Goal: Communication & Community: Answer question/provide support

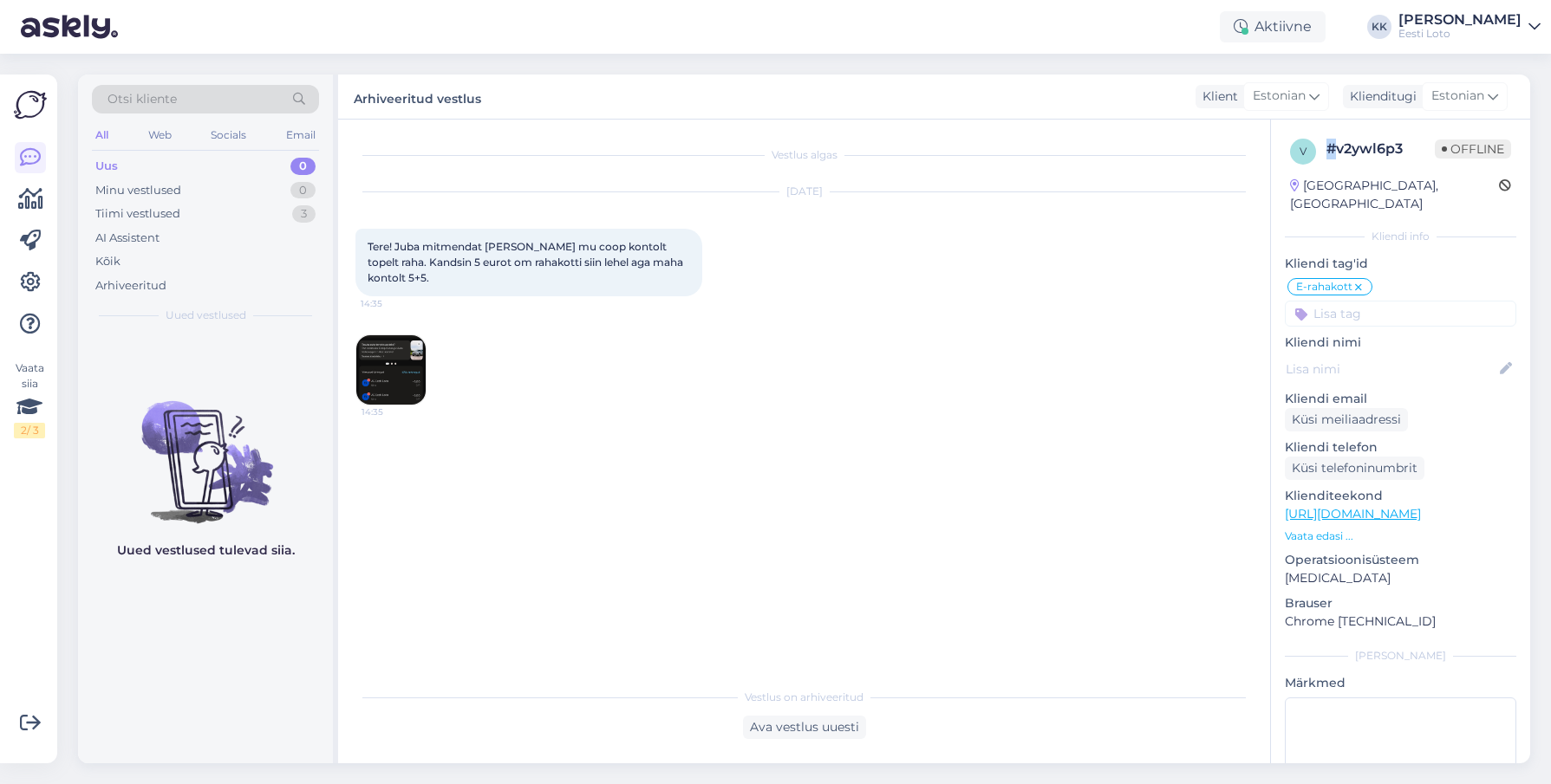
click at [116, 164] on div "Uus" at bounding box center [106, 167] width 23 height 18
click at [223, 159] on div "Uus 0" at bounding box center [206, 166] width 227 height 24
click at [218, 183] on div "Minu vestlused 0" at bounding box center [206, 190] width 227 height 24
click at [225, 169] on div "Uus 0" at bounding box center [206, 166] width 227 height 24
click at [218, 212] on div "Tiimi vestlused 3" at bounding box center [206, 214] width 227 height 24
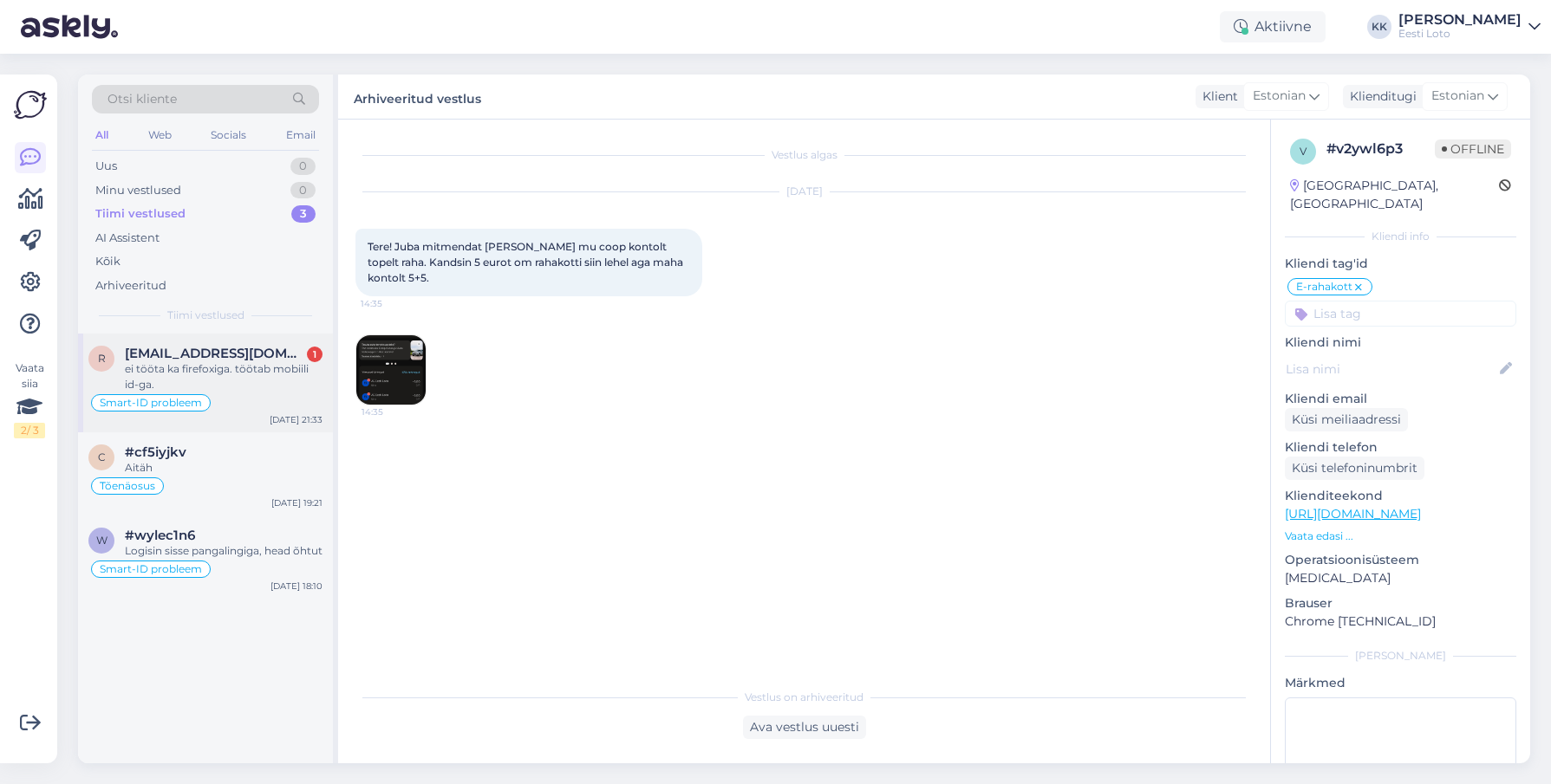
click at [236, 368] on div "ei tööta ka firefoxiga. töötab mobiili id-ga." at bounding box center [224, 377] width 198 height 31
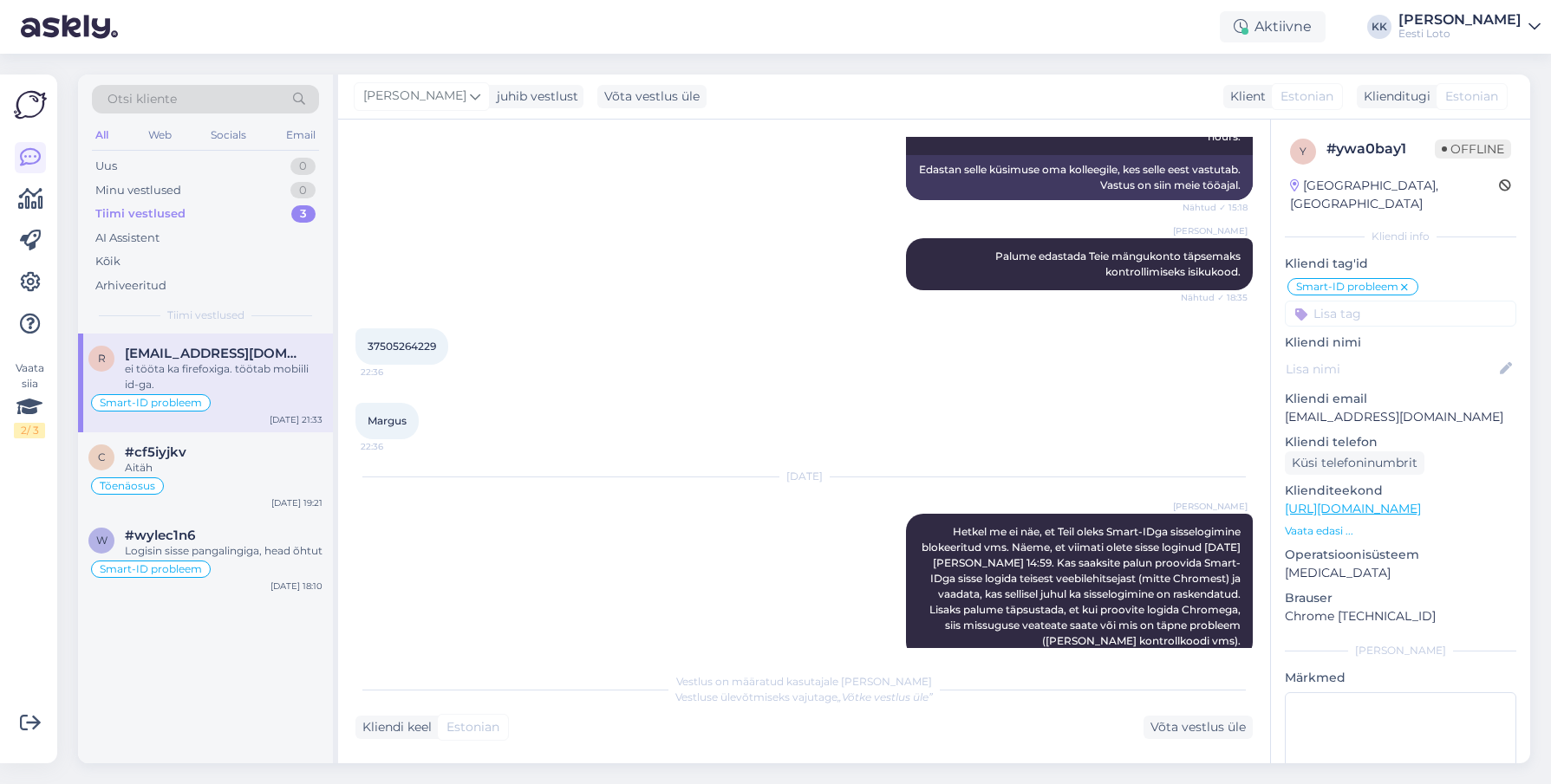
scroll to position [865, 0]
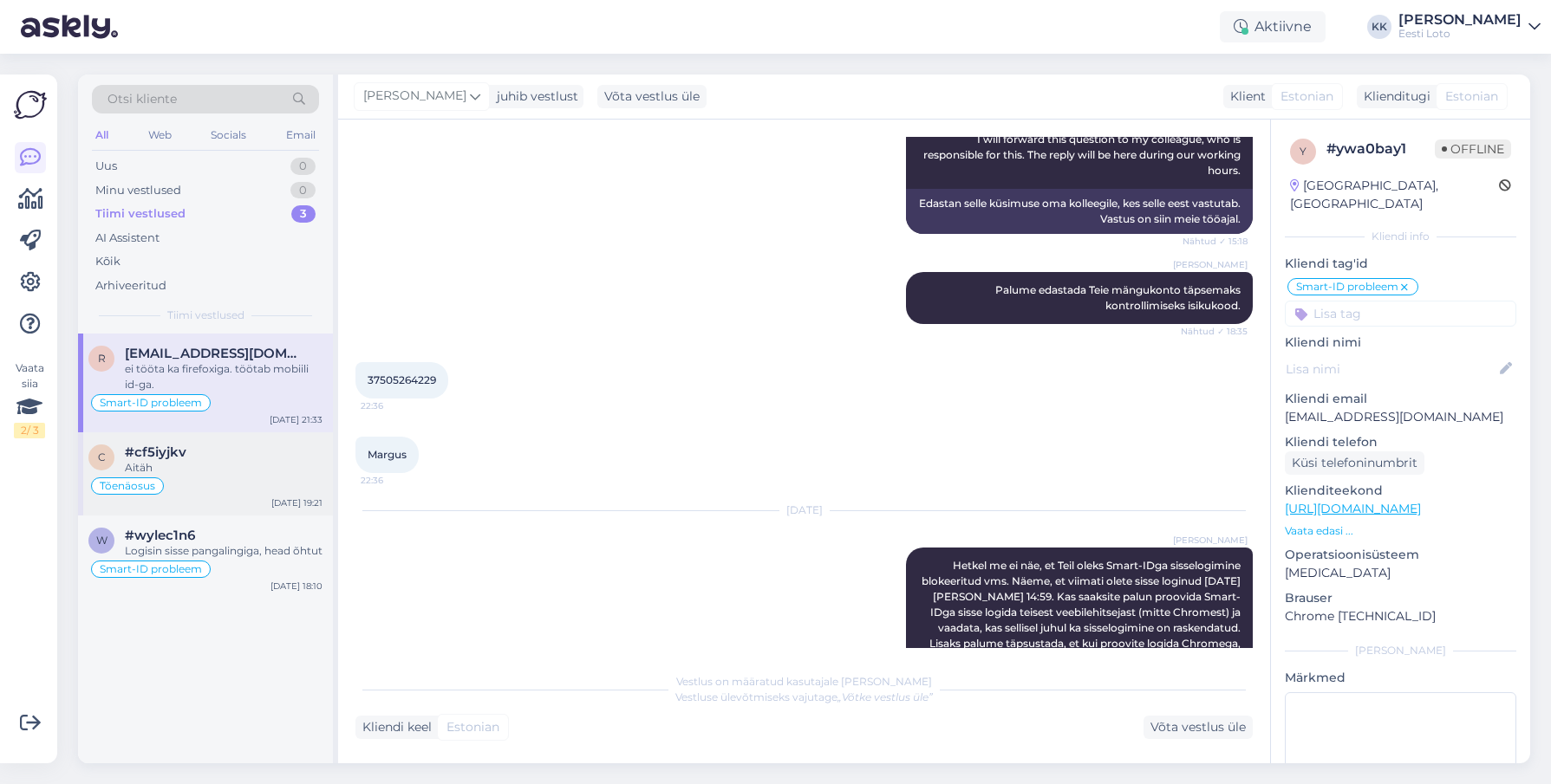
click at [217, 448] on div "#cf5iyjkv" at bounding box center [224, 453] width 198 height 16
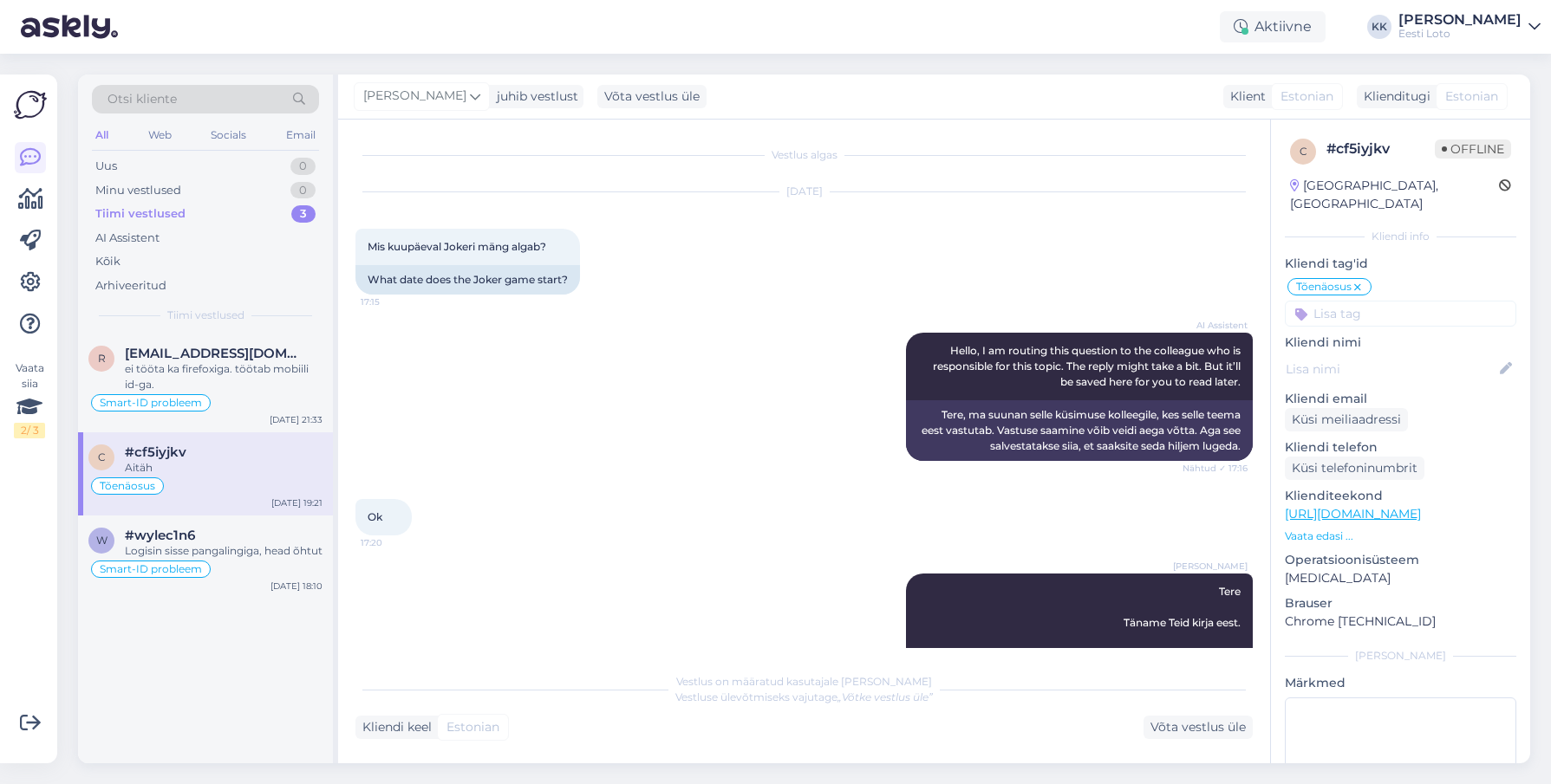
scroll to position [1288, 0]
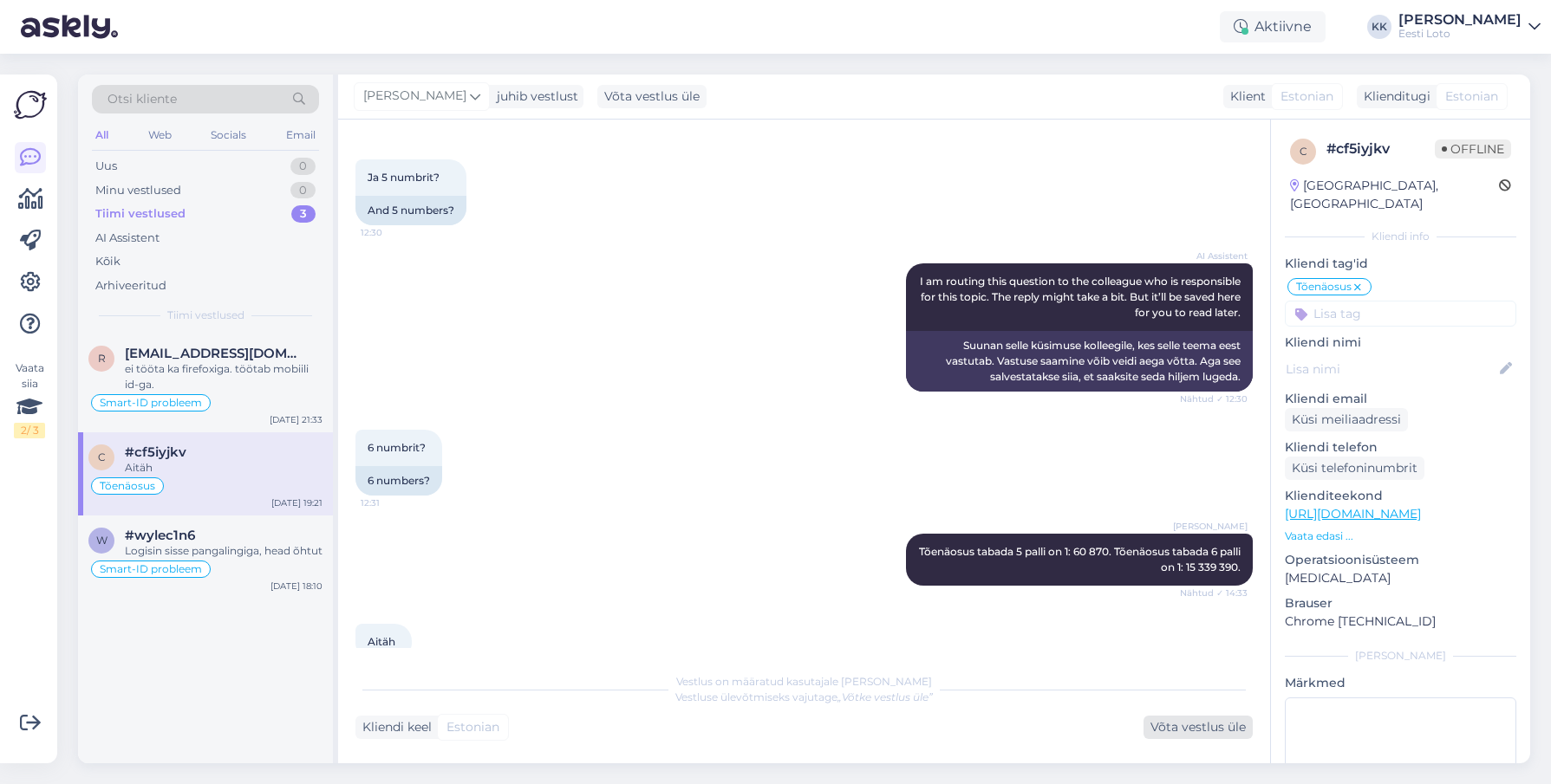
click at [1198, 725] on div "Võta vestlus üle" at bounding box center [1197, 727] width 109 height 24
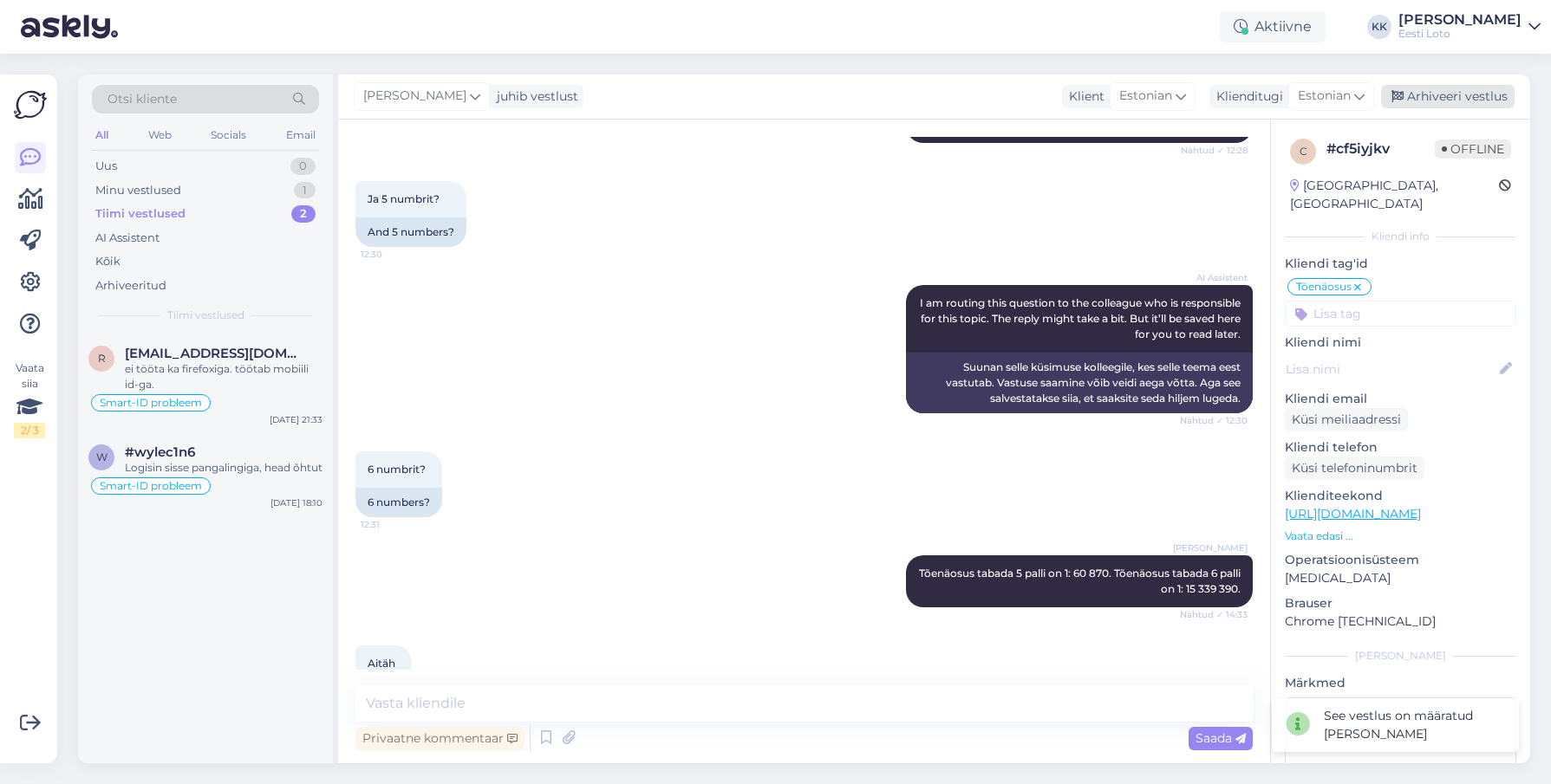
click at [1441, 90] on div "Arhiveeri vestlus" at bounding box center [1448, 97] width 133 height 24
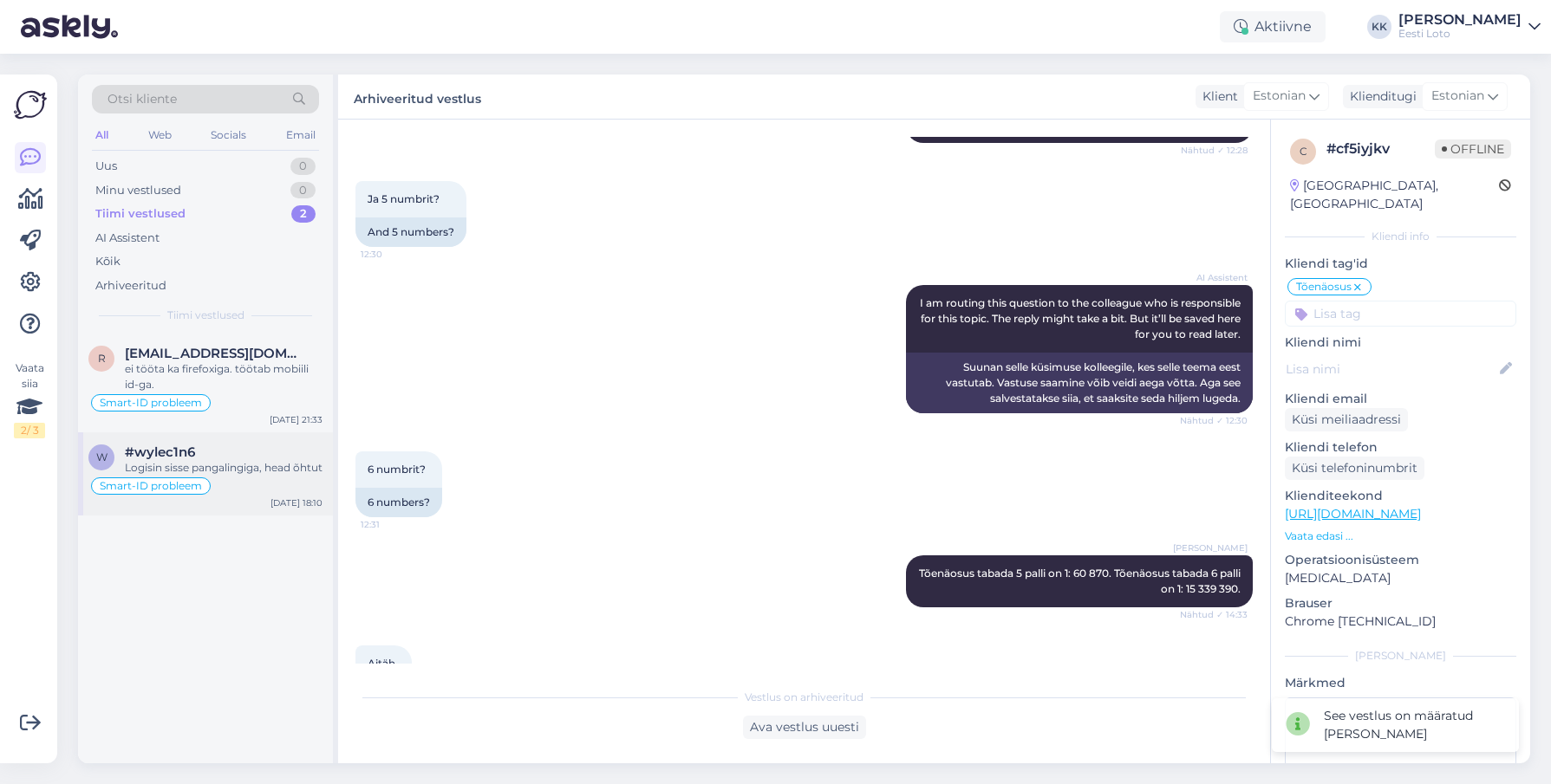
click at [237, 463] on div "Logisin sisse pangalingiga, head õhtut" at bounding box center [224, 468] width 198 height 16
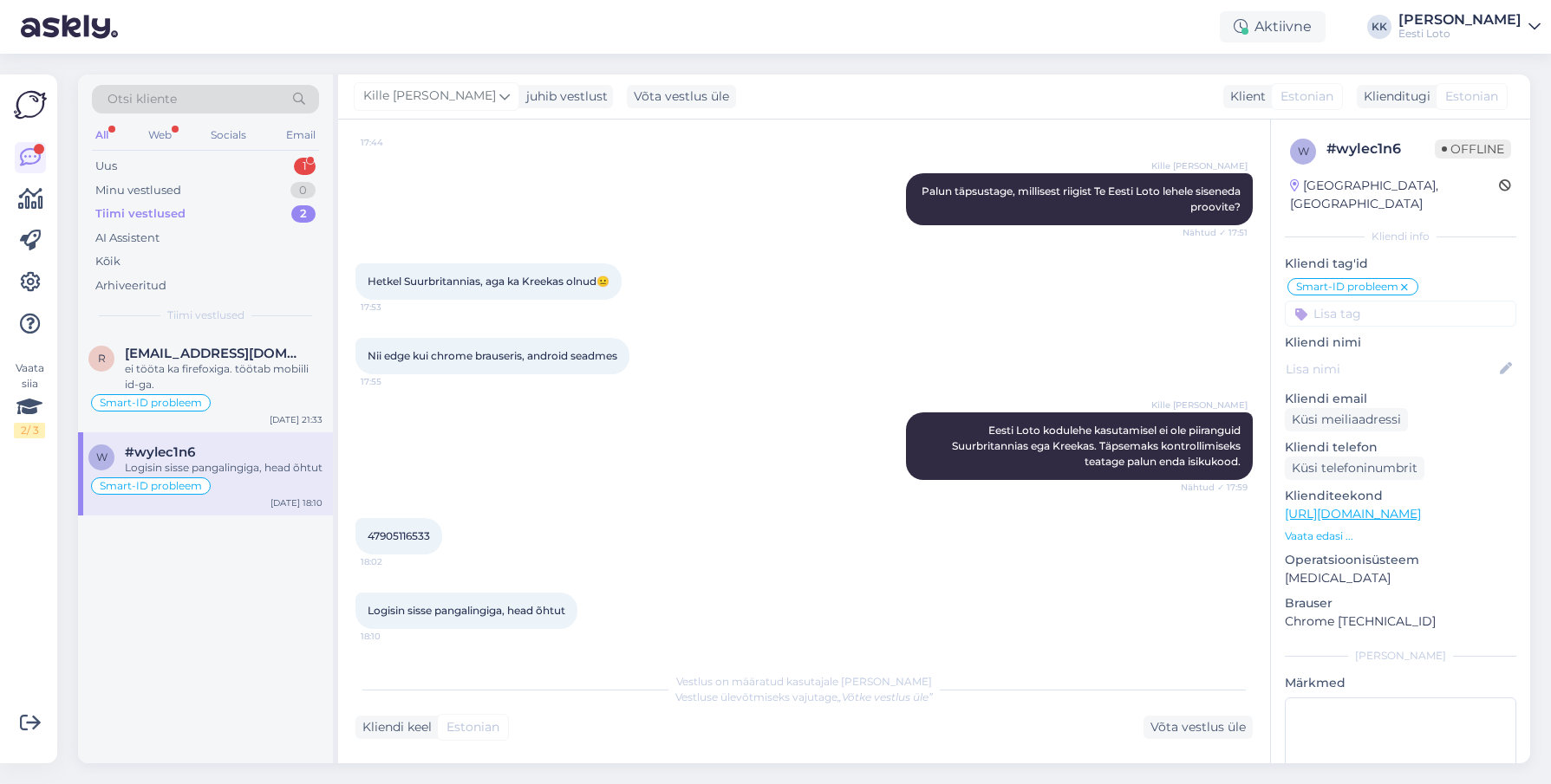
scroll to position [656, 0]
click at [195, 167] on div "Uus 1" at bounding box center [206, 166] width 227 height 24
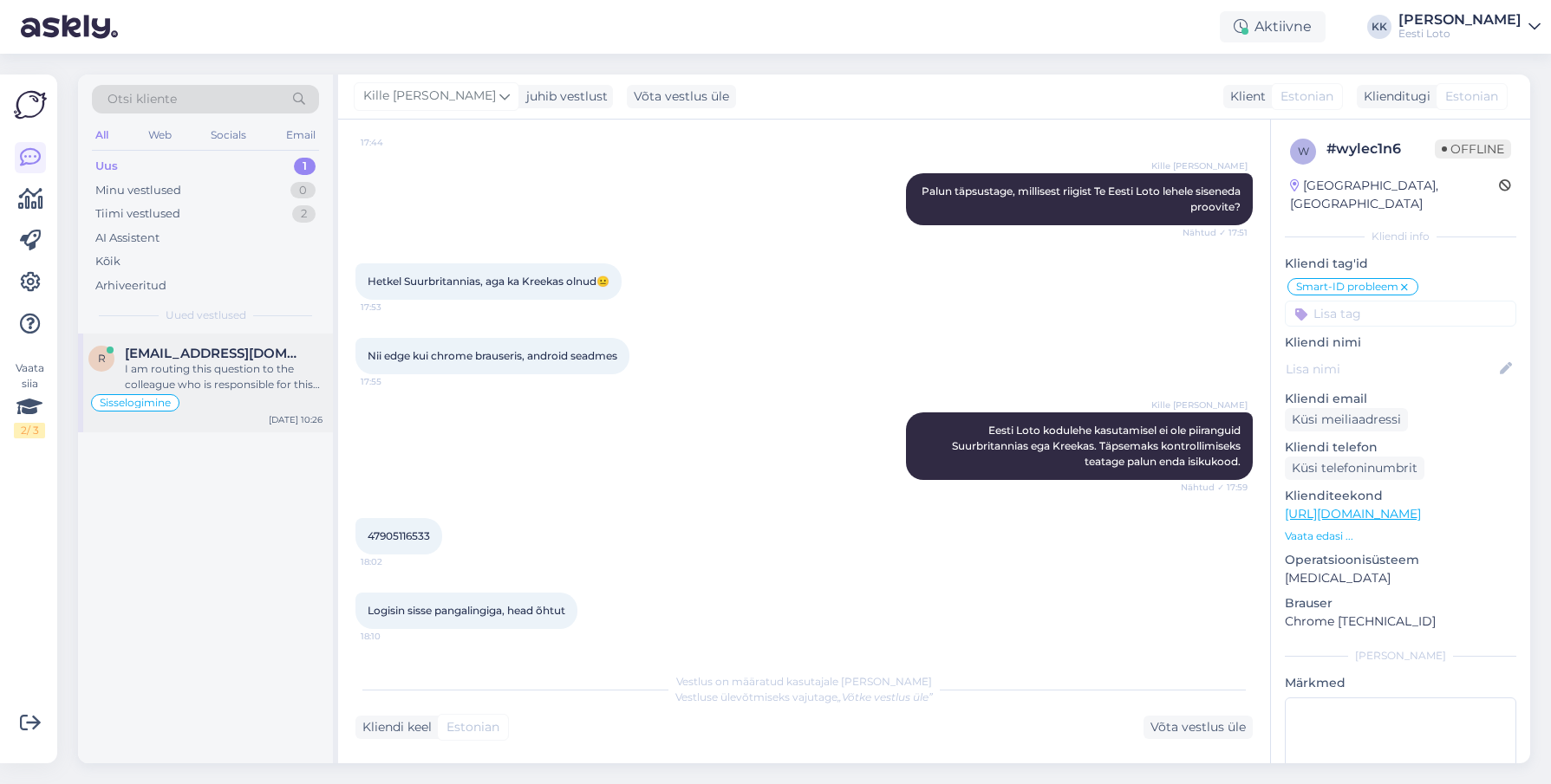
click at [231, 386] on div "I am routing this question to the colleague who is responsible for this topic. …" at bounding box center [224, 377] width 198 height 31
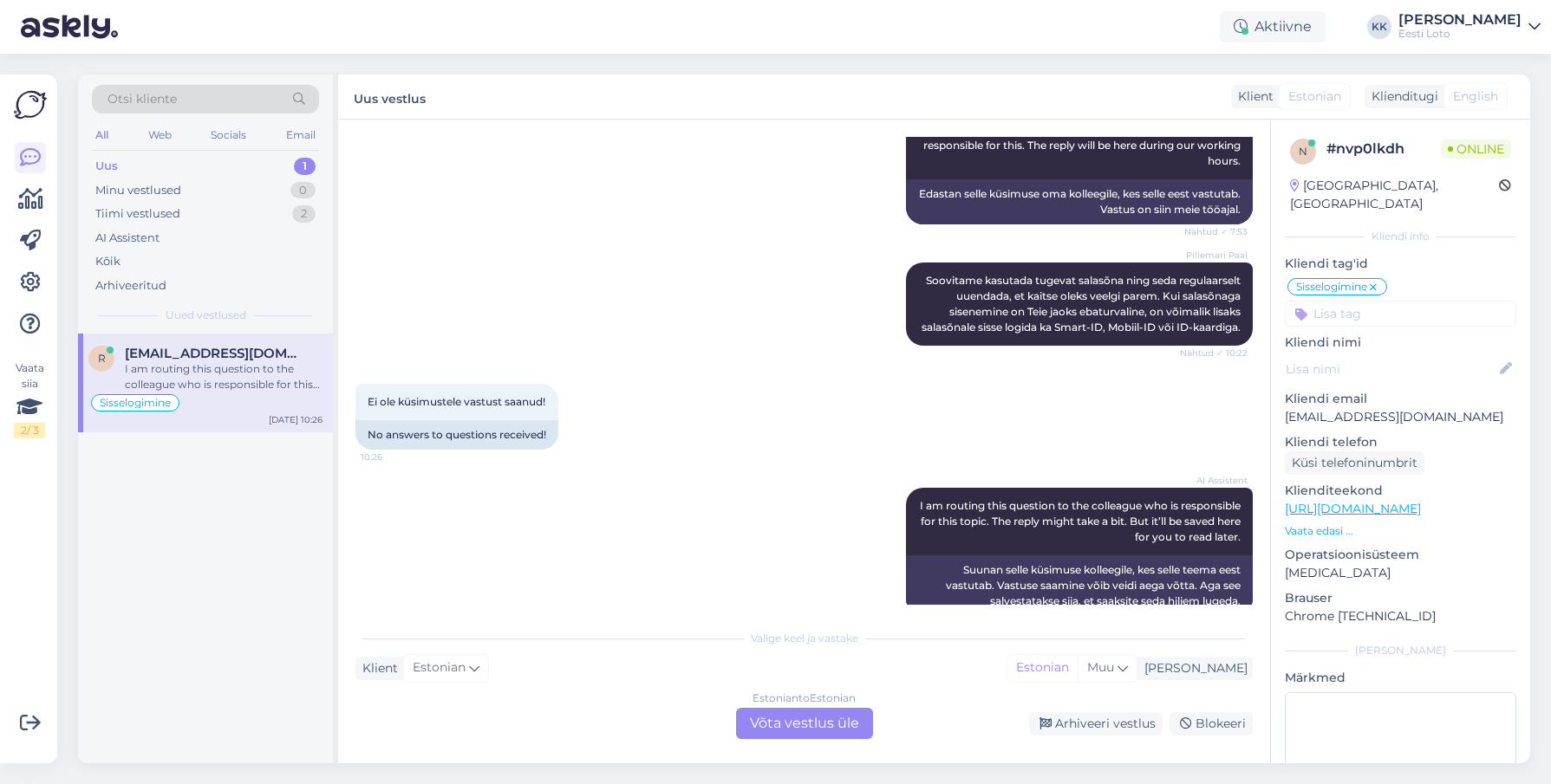
scroll to position [758, 0]
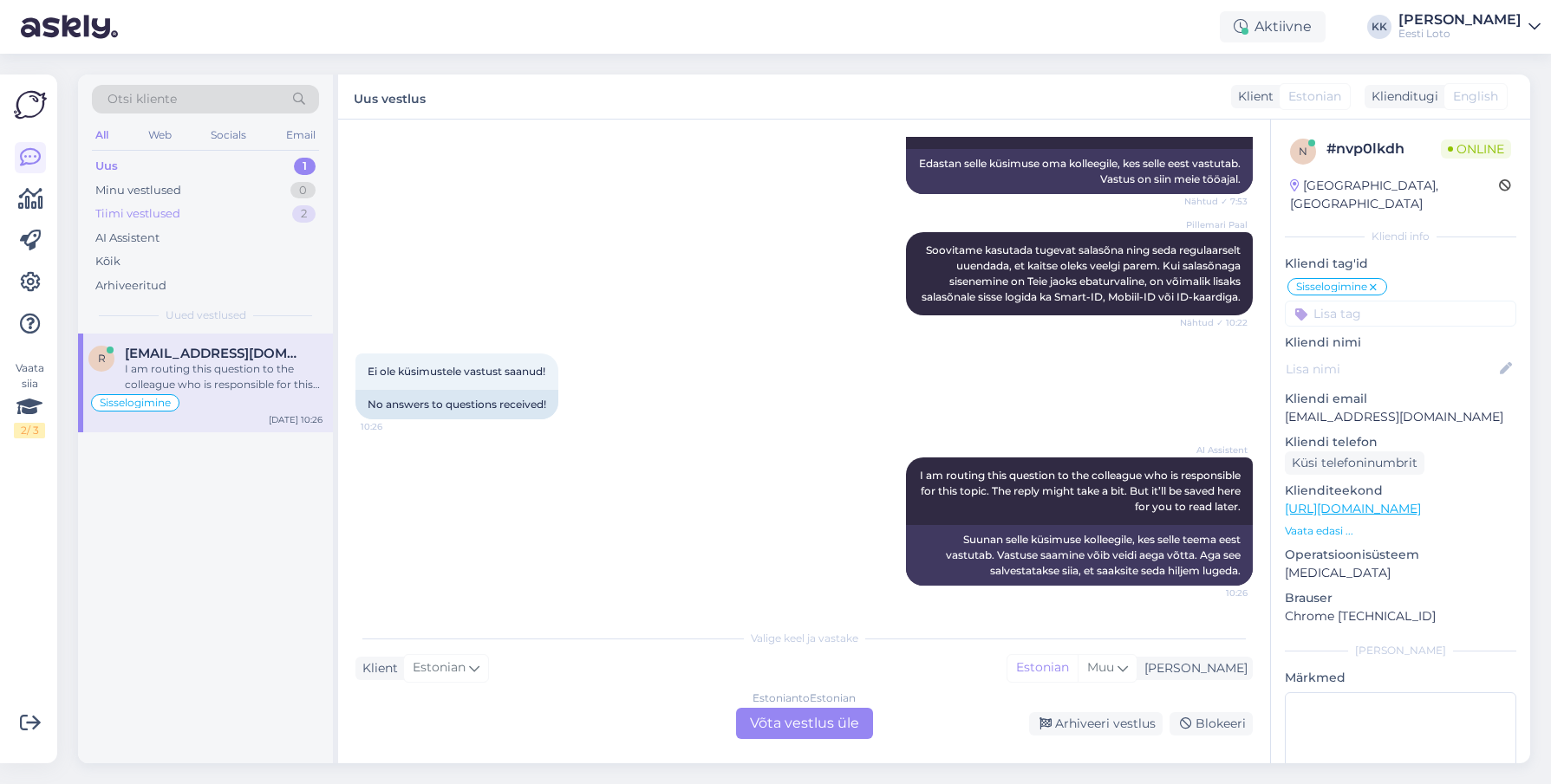
click at [191, 218] on div "Tiimi vestlused 2" at bounding box center [206, 214] width 227 height 24
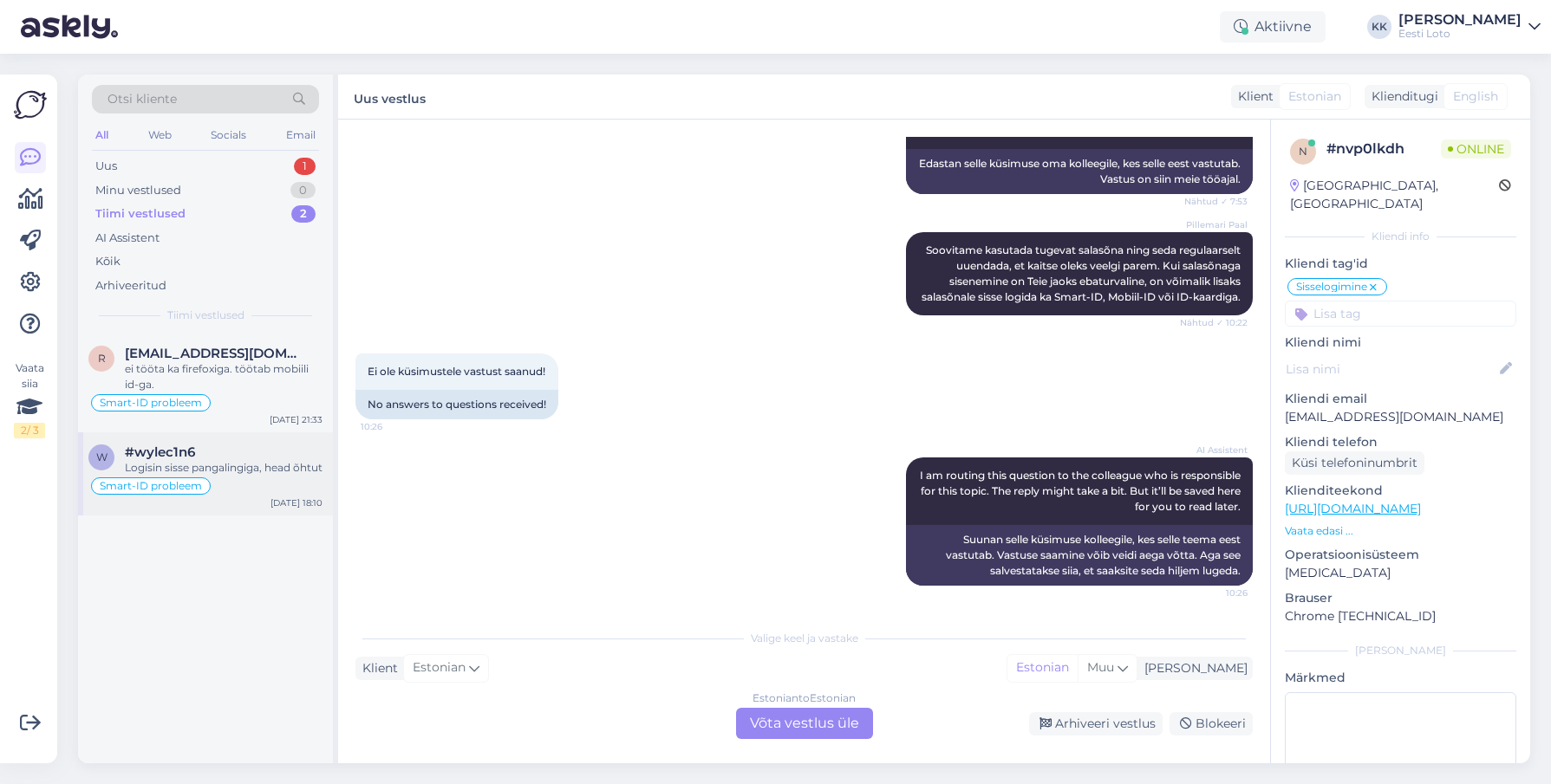
click at [252, 467] on div "Logisin sisse pangalingiga, head õhtut" at bounding box center [224, 468] width 198 height 16
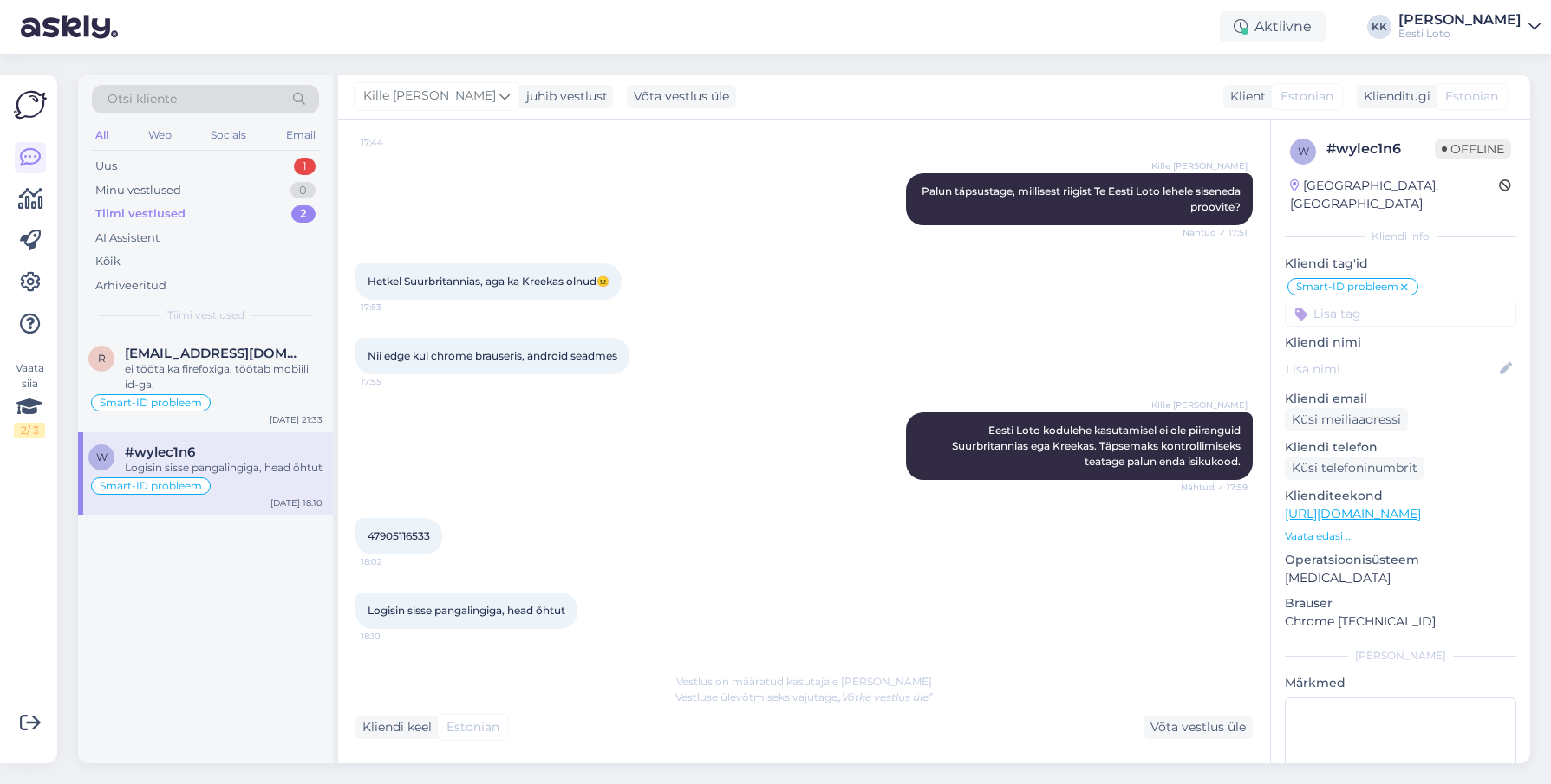
scroll to position [648, 0]
click at [1213, 725] on div "Võta vestlus üle" at bounding box center [1197, 727] width 109 height 24
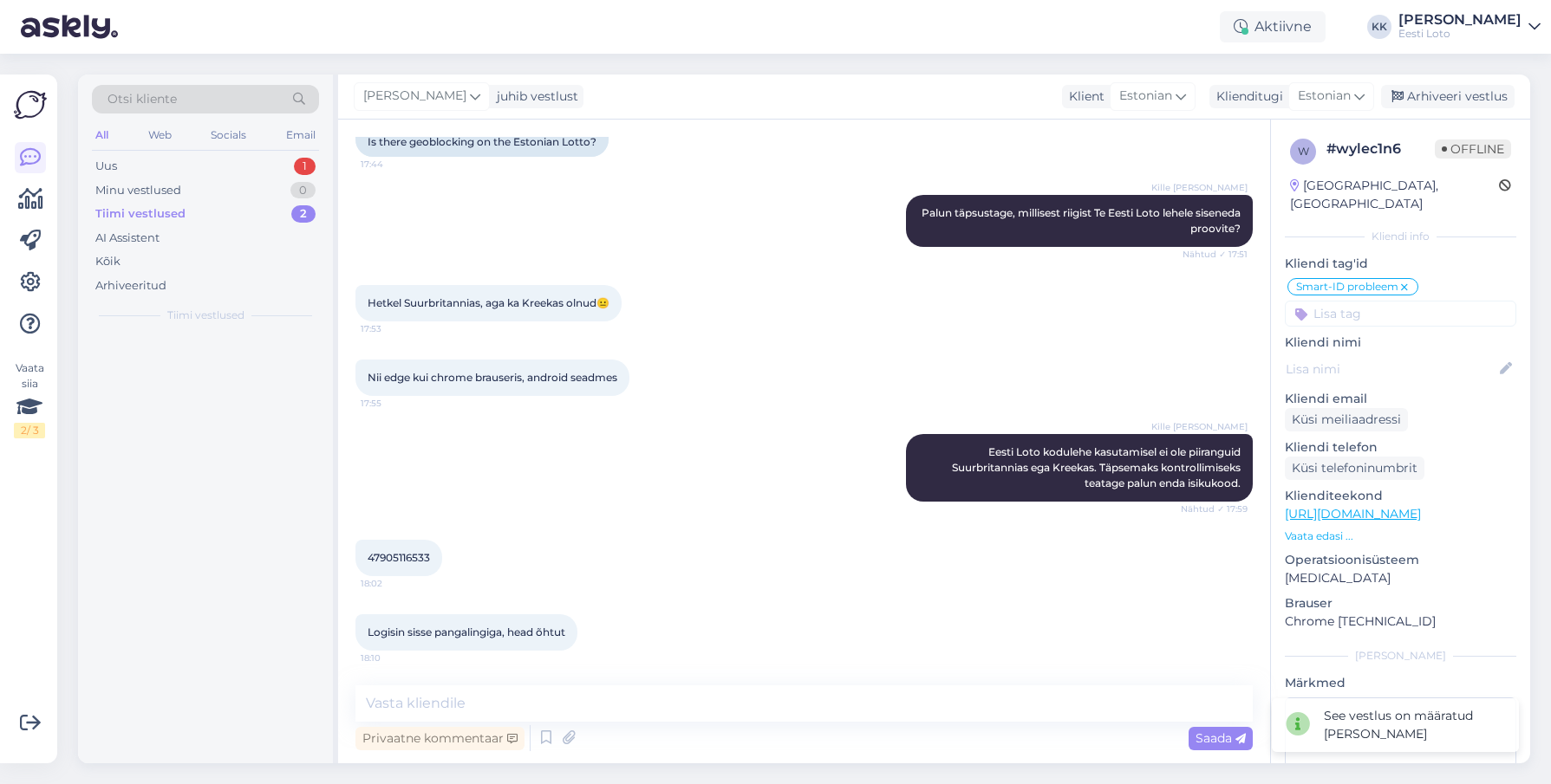
scroll to position [633, 0]
click at [1445, 97] on div "Arhiveeri vestlus" at bounding box center [1448, 97] width 133 height 24
